Goal: Contribute content

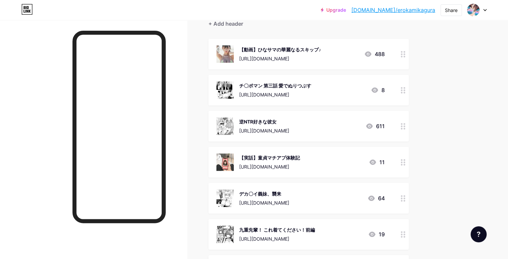
scroll to position [67, 0]
click at [359, 159] on div "【実話】童貞マチアプ体験記 [URL][DOMAIN_NAME] 11" at bounding box center [300, 161] width 168 height 17
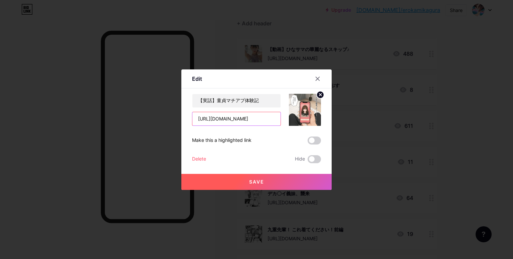
drag, startPoint x: 274, startPoint y: 119, endPoint x: 167, endPoint y: 118, distance: 107.1
click at [167, 118] on div "Edit Content YouTube Play YouTube video without leaving your page. ADD Vimeo Pl…" at bounding box center [256, 129] width 513 height 259
paste input "4418"
type input "[URL][DOMAIN_NAME]"
click at [258, 181] on span "Save" at bounding box center [256, 182] width 15 height 6
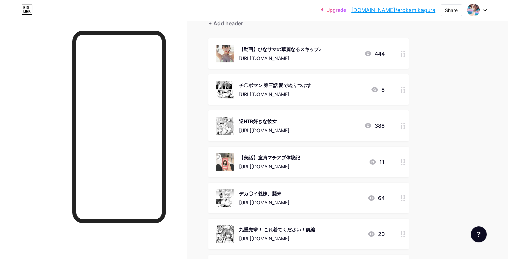
click at [187, 109] on div at bounding box center [93, 149] width 187 height 259
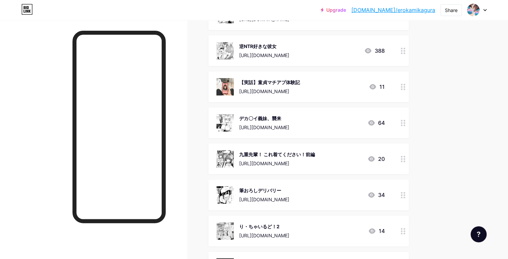
scroll to position [234, 0]
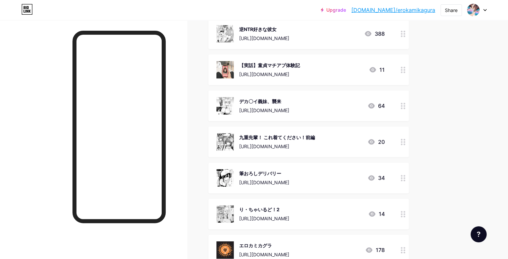
scroll to position [67, 0]
